Goal: Information Seeking & Learning: Learn about a topic

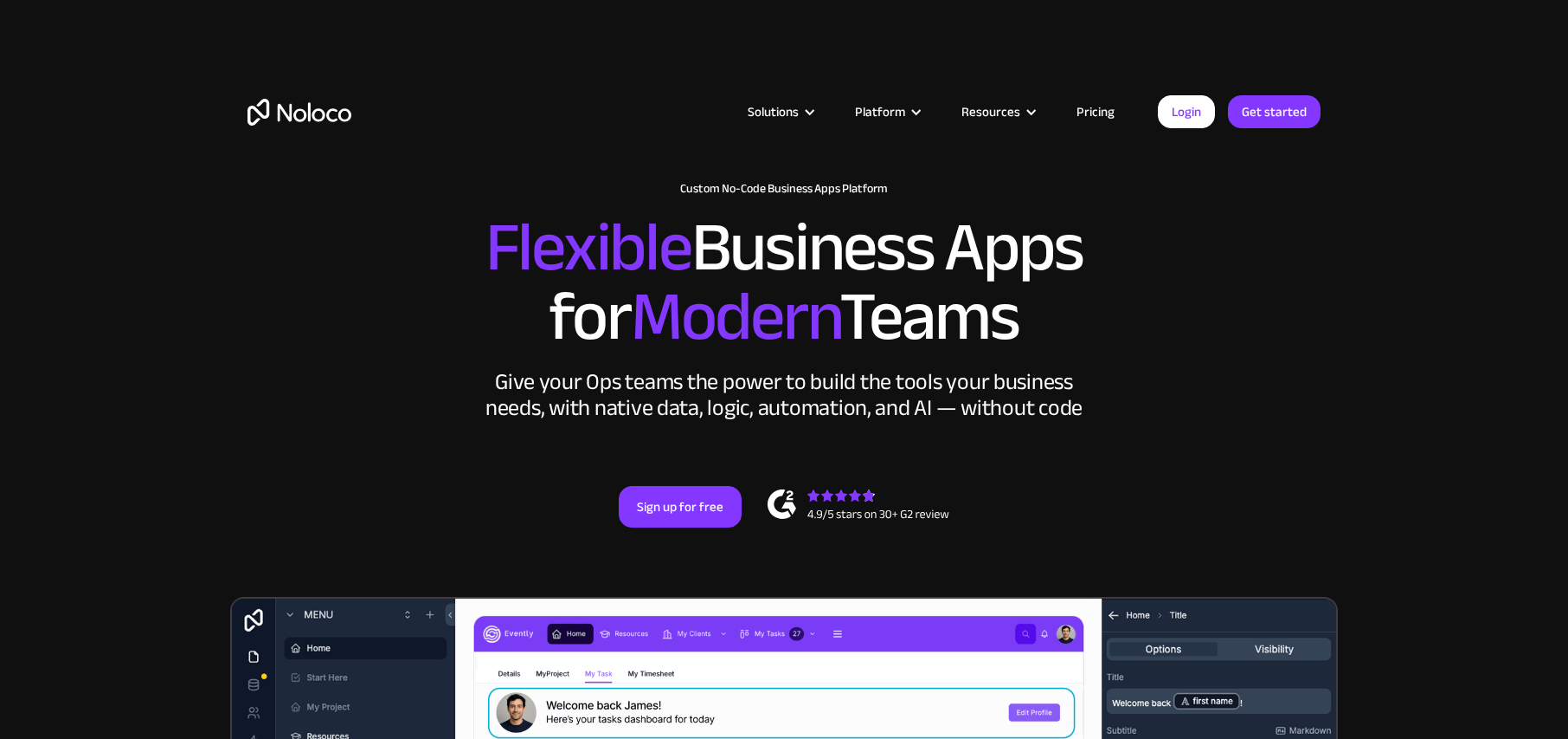
click at [1099, 116] on link "Pricing" at bounding box center [1095, 112] width 81 height 23
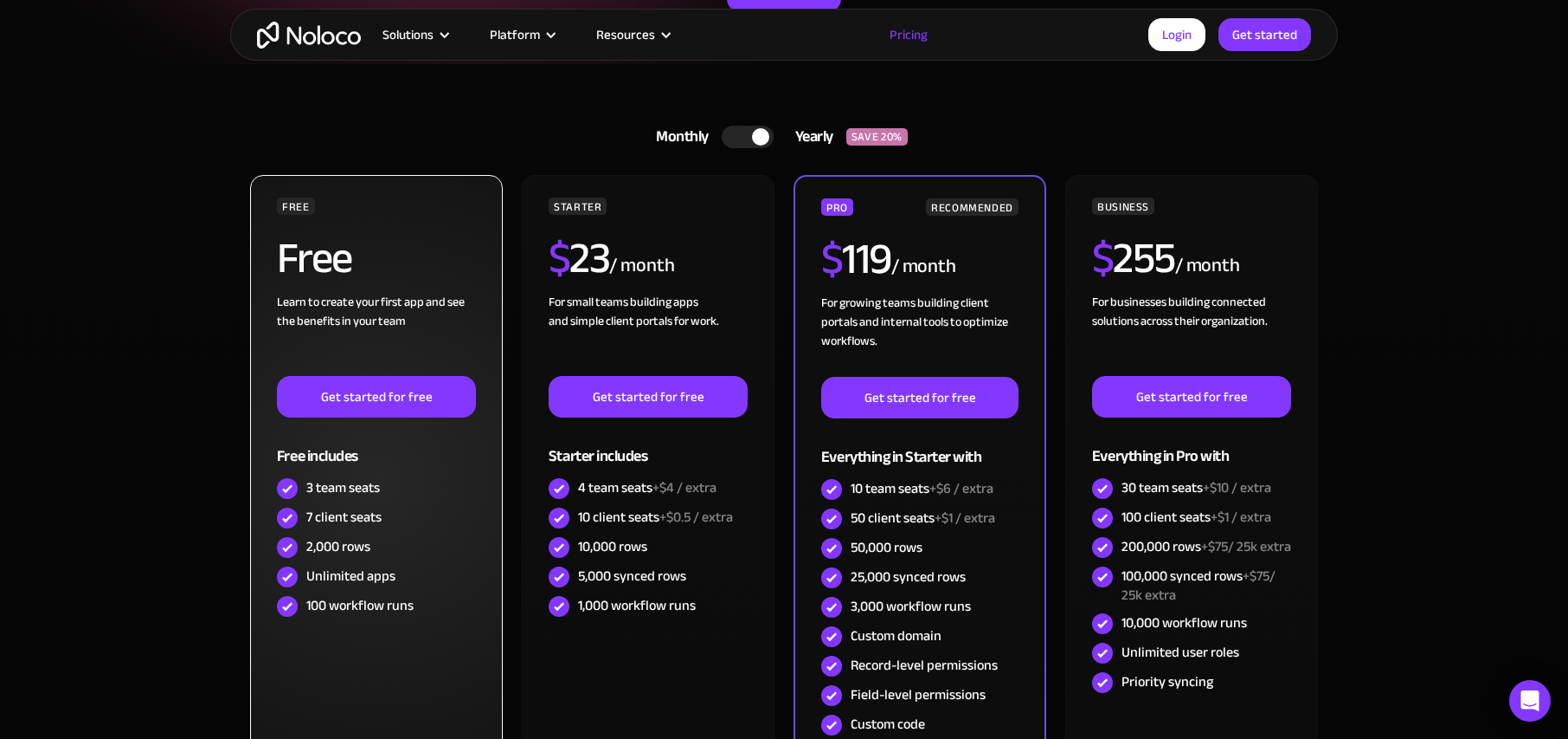
scroll to position [359, 0]
drag, startPoint x: 348, startPoint y: 551, endPoint x: 372, endPoint y: 549, distance: 24.1
click at [372, 549] on div "2,000 rows" at bounding box center [376, 546] width 199 height 30
drag, startPoint x: 331, startPoint y: 577, endPoint x: 398, endPoint y: 572, distance: 67.2
click at [398, 572] on div "Unlimited apps" at bounding box center [376, 576] width 199 height 30
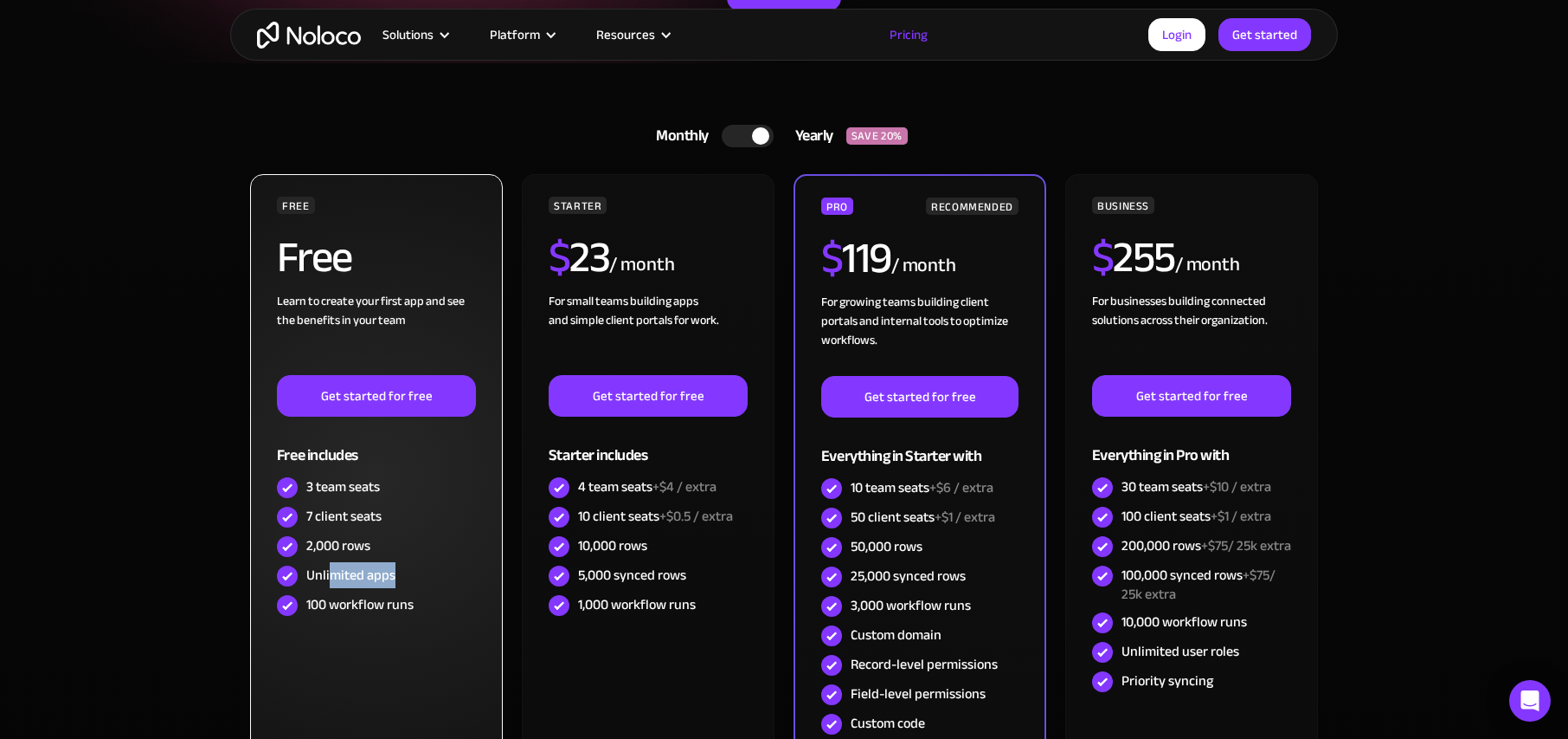
click at [329, 576] on div "Unlimited apps" at bounding box center [351, 575] width 89 height 19
drag, startPoint x: 360, startPoint y: 600, endPoint x: 392, endPoint y: 598, distance: 32.1
click at [392, 598] on div "100 workflow runs" at bounding box center [360, 603] width 108 height 19
click at [327, 566] on div "Unlimited apps" at bounding box center [351, 575] width 89 height 19
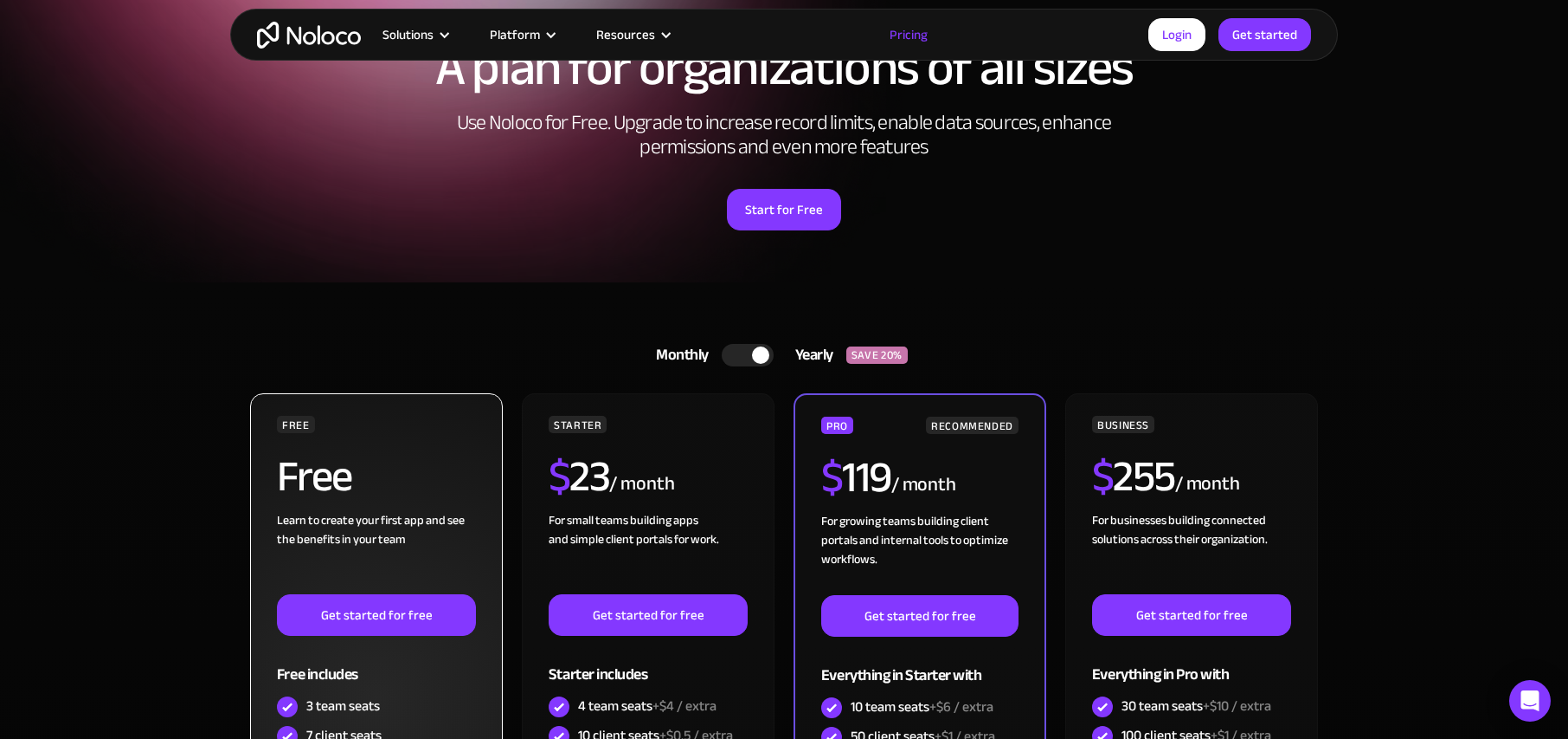
scroll to position [0, 0]
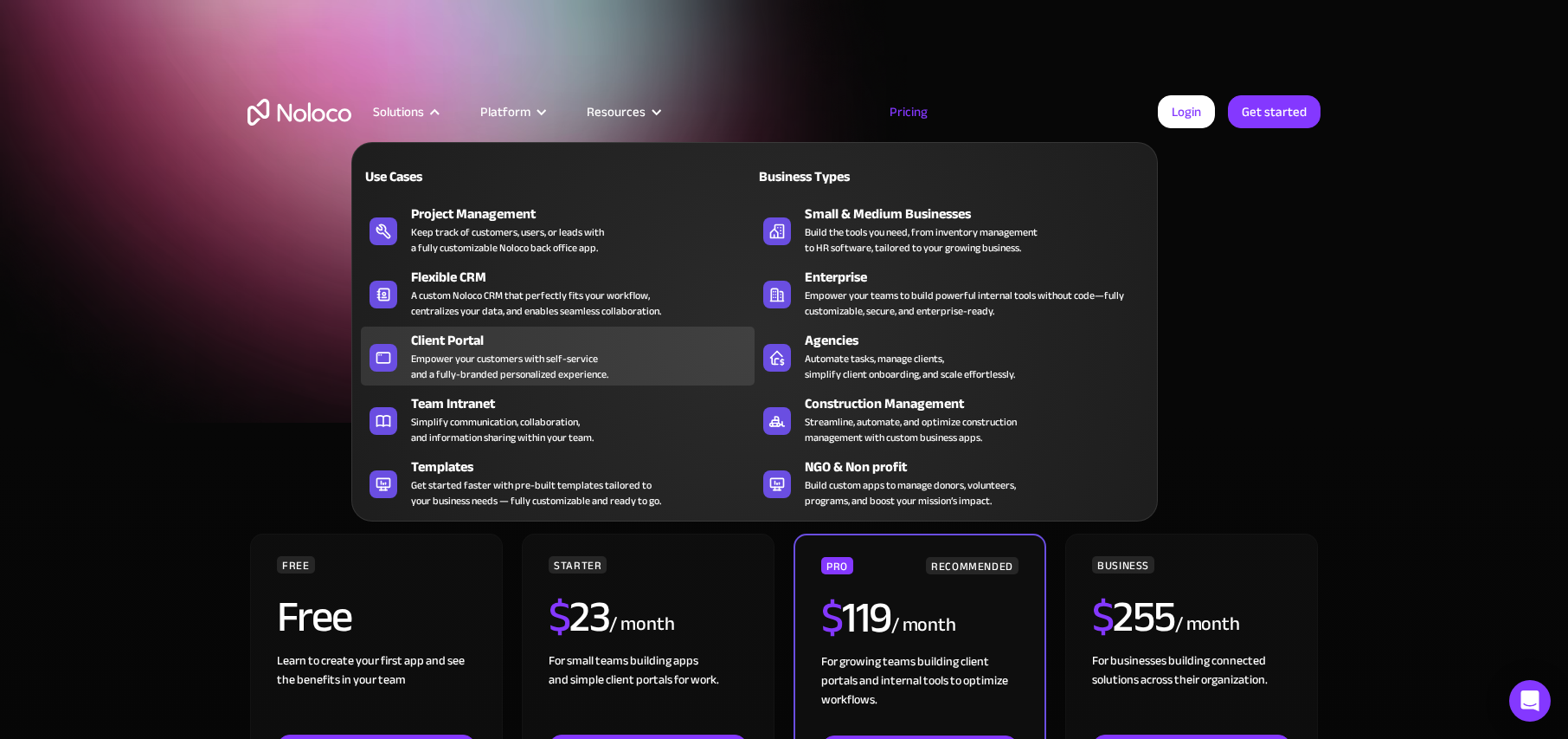
click at [476, 342] on div "Client Portal" at bounding box center [586, 339] width 351 height 21
